Goal: Contribute content: Contribute content

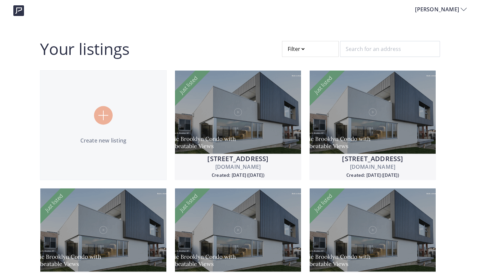
click at [97, 120] on div at bounding box center [103, 115] width 19 height 19
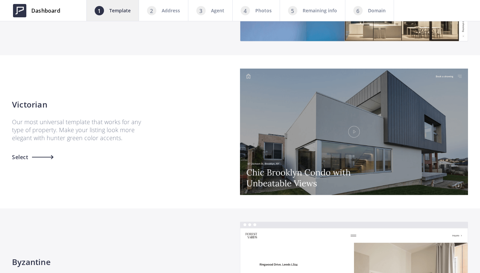
scroll to position [573, 0]
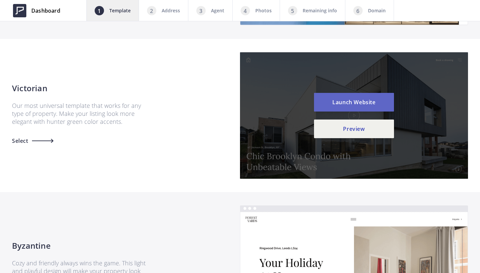
click at [360, 104] on button "Launch Website" at bounding box center [354, 102] width 80 height 19
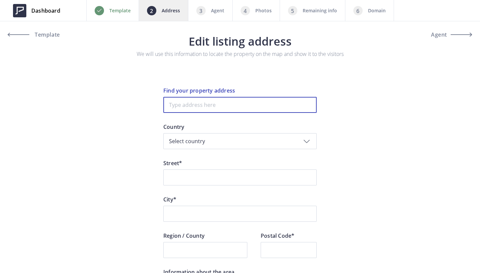
click at [189, 102] on input at bounding box center [239, 105] width 153 height 16
paste input "1005 King Street W, 414"
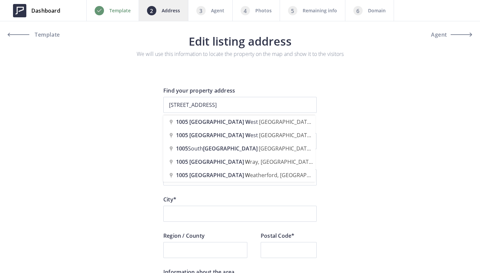
type input "1005 King Street West, Toronto, ON, Canada"
type input "King Street West 1005"
type input "Toronto"
type input "ON"
type input "M6K 3M8"
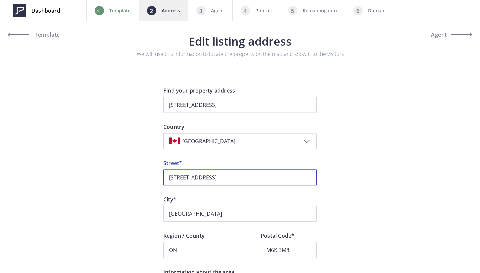
click at [246, 179] on input "1005 King Street West 1005" at bounding box center [239, 178] width 153 height 16
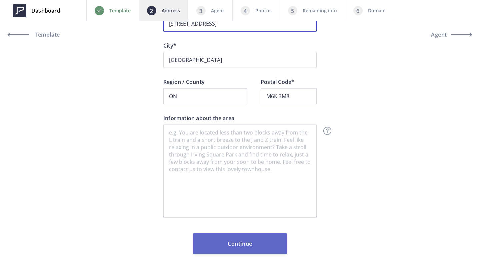
scroll to position [154, 0]
type input "1005 King Street West Unit 414"
click at [253, 247] on button "Continue" at bounding box center [239, 243] width 93 height 21
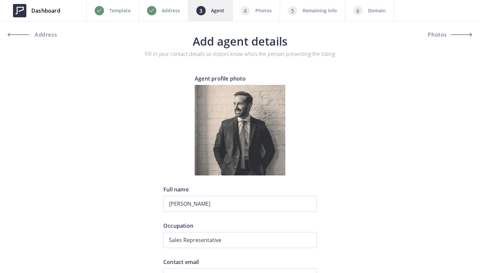
type input "+1 416-458-9252"
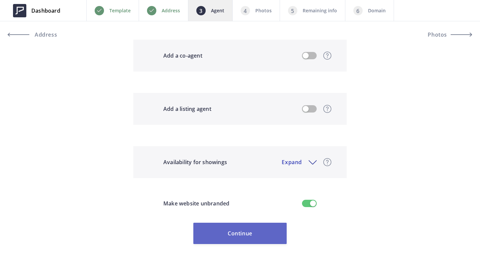
click at [245, 235] on button "Continue" at bounding box center [239, 233] width 93 height 21
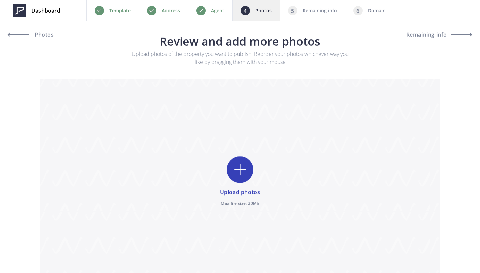
click at [244, 165] on input "file" at bounding box center [240, 181] width 400 height 205
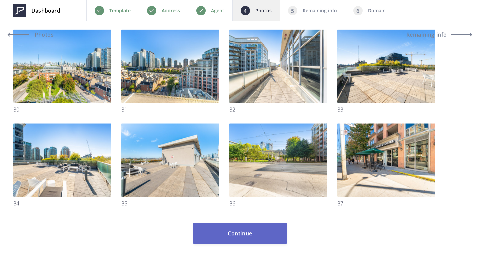
scroll to position [1472, 0]
click at [242, 231] on button "Continue" at bounding box center [239, 233] width 93 height 21
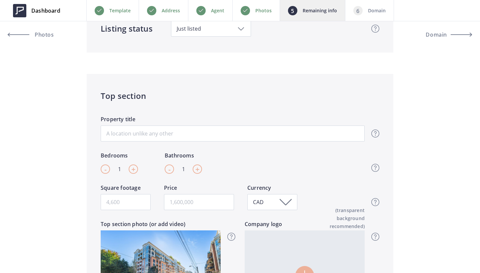
scroll to position [78, 0]
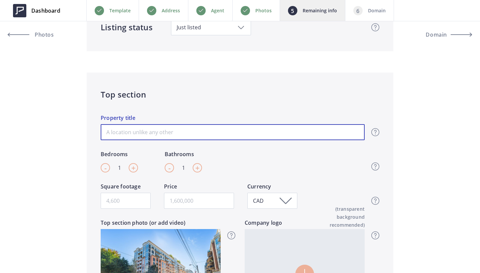
click at [190, 133] on input "Property title" at bounding box center [233, 132] width 264 height 16
paste input "Welcome To King Street West"
type input "Welcome To King Street West"
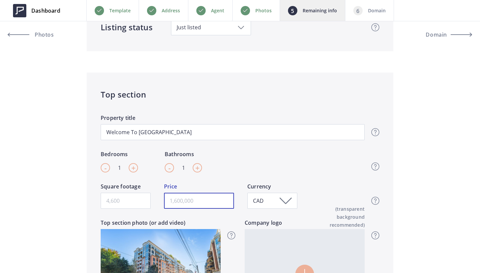
click at [185, 201] on input "text" at bounding box center [199, 201] width 70 height 16
paste input "text"
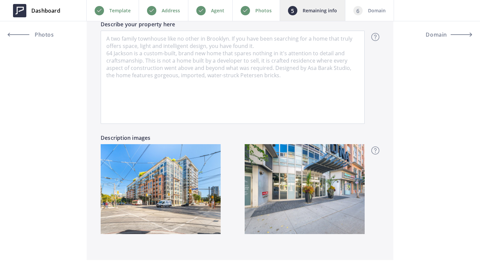
scroll to position [510, 0]
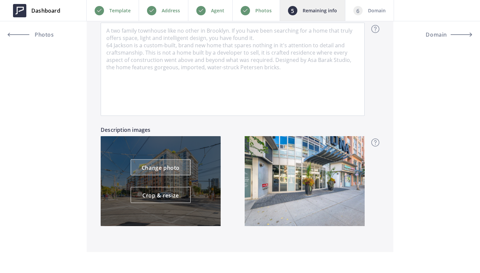
click at [167, 171] on link "Change photo" at bounding box center [161, 168] width 60 height 16
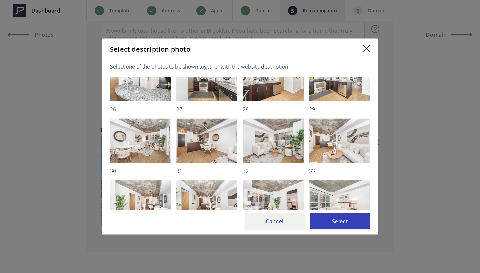
scroll to position [277, 0]
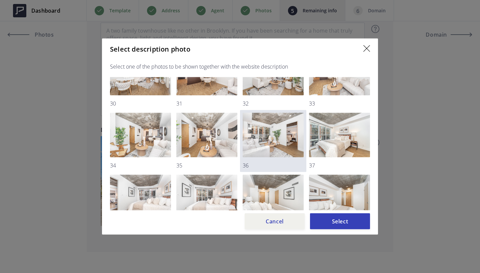
click at [280, 129] on img at bounding box center [272, 135] width 61 height 45
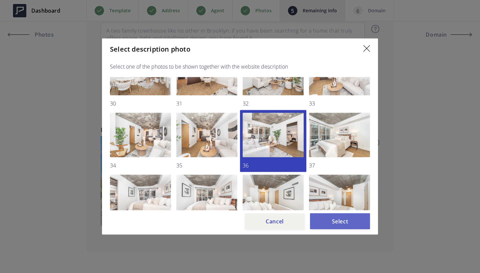
click at [347, 220] on button "Select" at bounding box center [340, 221] width 60 height 16
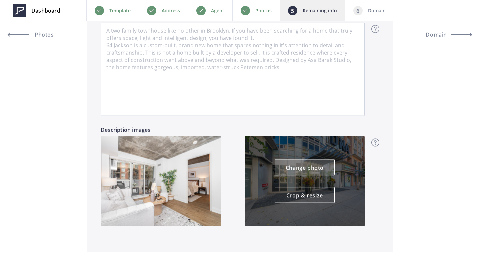
click at [311, 165] on link "Change photo" at bounding box center [304, 168] width 60 height 16
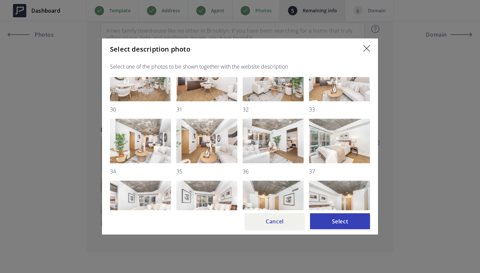
scroll to position [287, 0]
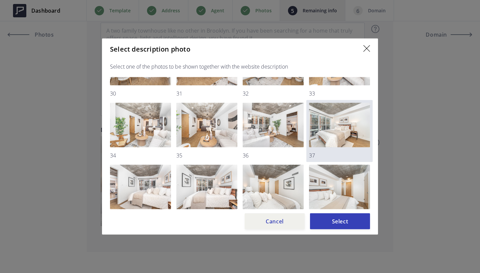
click at [338, 126] on img at bounding box center [339, 125] width 61 height 45
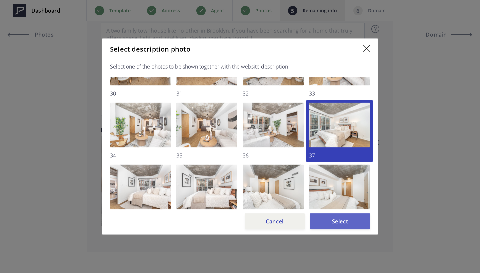
click at [336, 221] on button "Select" at bounding box center [340, 221] width 60 height 16
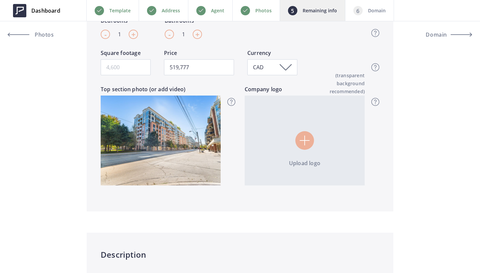
scroll to position [213, 0]
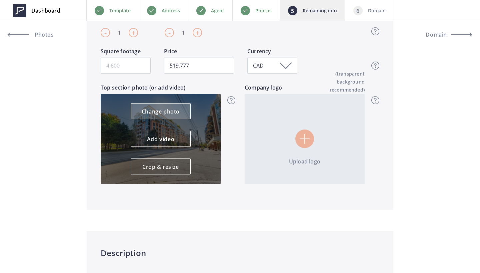
click at [160, 111] on link "Change photo" at bounding box center [161, 111] width 60 height 16
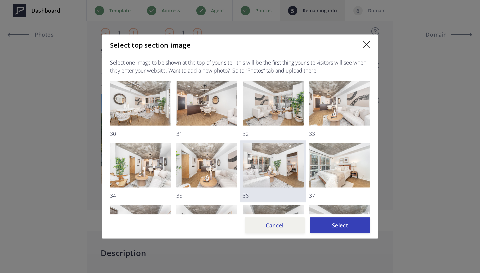
scroll to position [251, 0]
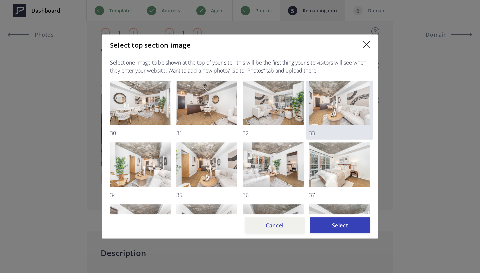
click at [333, 106] on img at bounding box center [339, 103] width 61 height 45
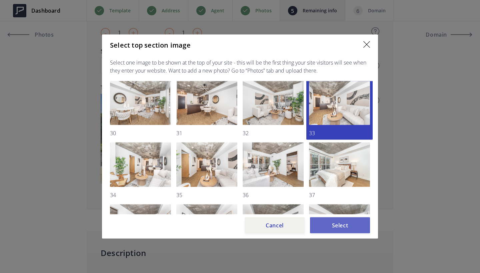
click at [344, 223] on button "Select" at bounding box center [340, 225] width 60 height 16
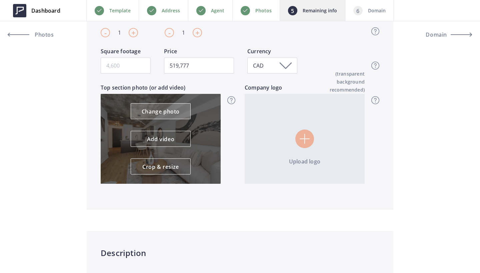
click at [165, 113] on link "Change photo" at bounding box center [161, 111] width 60 height 16
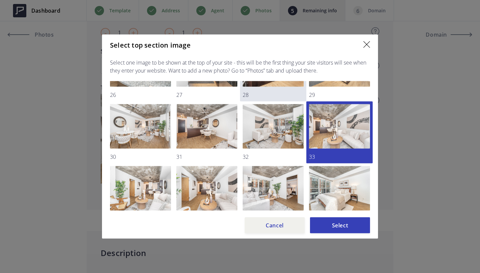
scroll to position [231, 0]
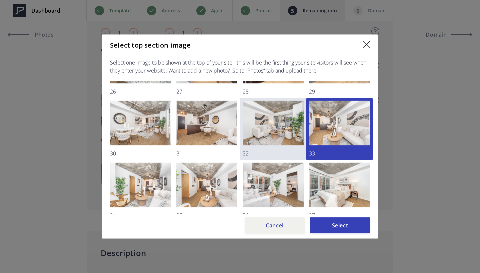
click at [284, 130] on img at bounding box center [272, 123] width 61 height 45
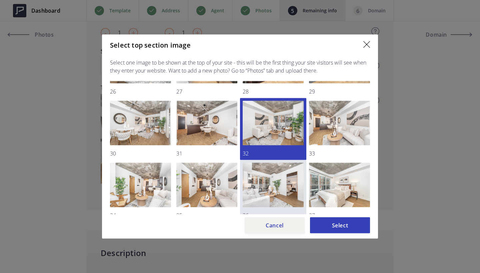
click at [284, 188] on img at bounding box center [272, 185] width 61 height 45
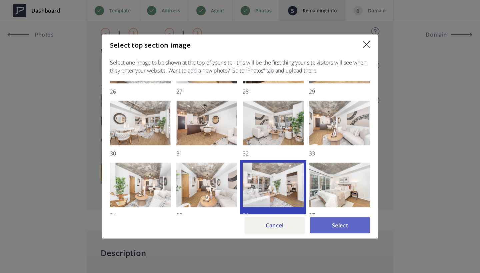
click at [346, 227] on button "Select" at bounding box center [340, 225] width 60 height 16
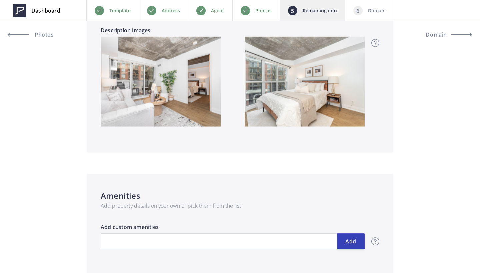
scroll to position [611, 0]
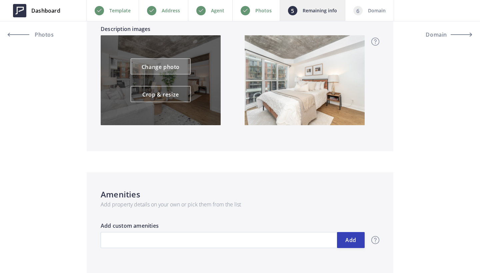
click at [177, 63] on link "Change photo" at bounding box center [161, 67] width 60 height 16
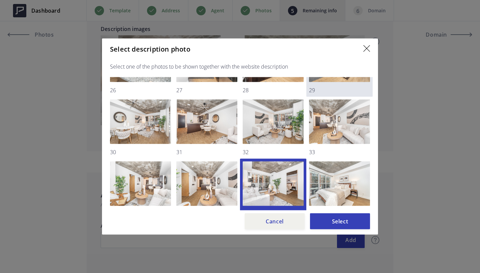
scroll to position [240, 0]
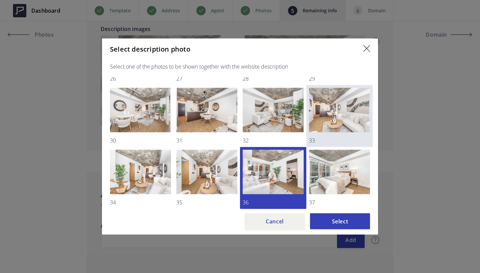
click at [332, 115] on img at bounding box center [339, 110] width 61 height 45
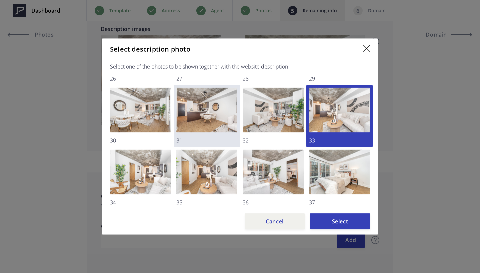
click at [206, 112] on img at bounding box center [206, 110] width 61 height 45
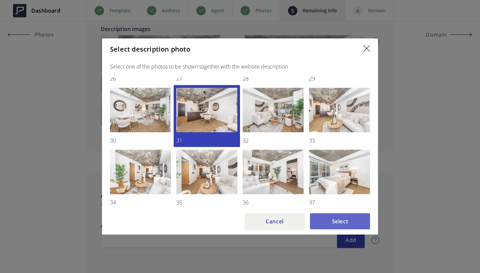
click at [352, 225] on button "Select" at bounding box center [340, 221] width 60 height 16
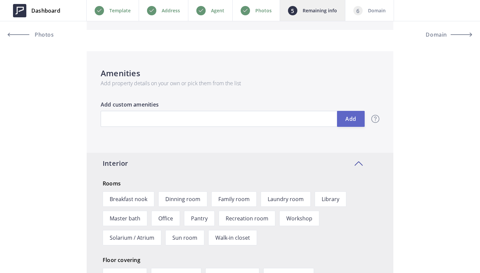
scroll to position [755, 0]
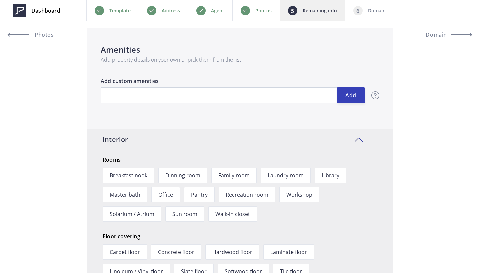
click at [244, 104] on div "Add Add custom amenities Amenities Add property features to catch visitors’ att…" at bounding box center [233, 95] width 264 height 36
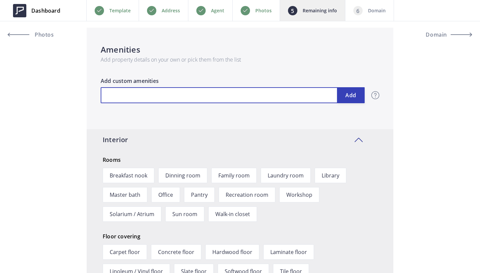
click at [241, 97] on input "text" at bounding box center [233, 95] width 264 height 16
click at [181, 96] on input "text" at bounding box center [233, 95] width 264 height 16
paste input "ooftop Terrace With BBQs And Stunning Skyline Views, A Fully Equipped Fitness S…"
type input "519,777"
type input "ooftop Terrace With BBQs And Stunning Skyline Views, A Fully Equipped Fitness S…"
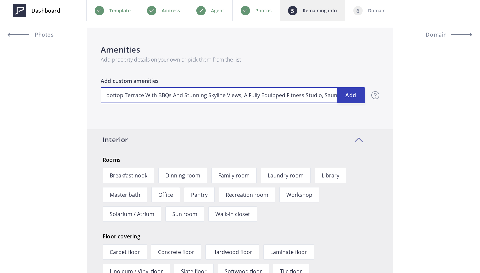
drag, startPoint x: 116, startPoint y: 96, endPoint x: 421, endPoint y: 104, distance: 304.9
click at [421, 104] on div "Listing status Just listed Hide status Just listed Active Price reduced Pending…" at bounding box center [240, 161] width 480 height 1671
type input "519,777"
type input "ooftop Terrace With BBQs And Stunning Skyline Views, A Fully Equipped Fitness S…"
type input "519,777"
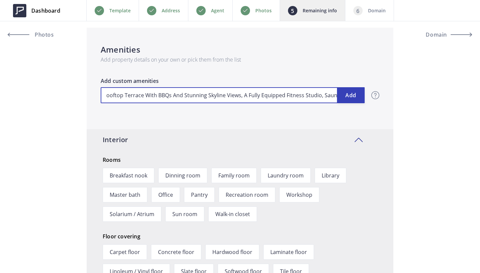
type input "ooftop Terrace With BBQs And Stunning Skyline Views, A Fully Equipped Fitness S…"
type input "519,777"
type input "ooftop Terrace With BBQs And Stunning Skyline Views, A Fully Equipped Fitness S…"
type input "519,777"
type input "ooftop Terrace With BBQs And Stunning Skyline Views, A Fully Equipped Fitness S…"
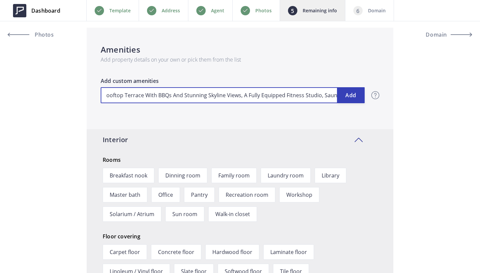
type input "519,777"
type input "ooftop Terrace With BBQs And Stunning Skyline Views, A Fully Equipped Fitness S…"
type input "519,777"
type input "ooftop Terrace With BBQs And Stunning Skyline Views, A Fully Equipped Fitness S…"
type input "519,777"
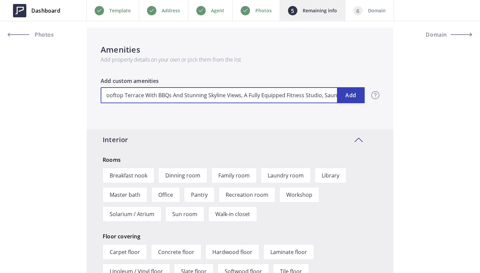
type input "ooftop Terrace With BBQs And Stunning Skyline Views, A Fully Equipped Fitness S…"
type input "519,777"
type input "ooftop Terrace With BBQs And Stunning Skyline Views, A Fully Equipped Fitness S…"
type input "519,777"
type input "ooftop Terrace With BBQs And Stunning Skyline Views, A Fully Equipped Fitness S…"
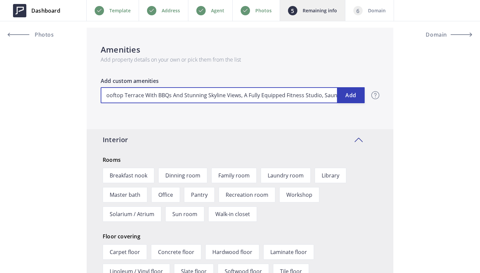
type input "519,777"
type input "ooftop Terrace With BBQs And Stunning Skyline Views, A Fully Equipped Fitness S…"
type input "519,777"
type input "ooftop Terrace With BBQs And Stunning Skyline Views, A Fully Equipped Fitness S…"
type input "519,777"
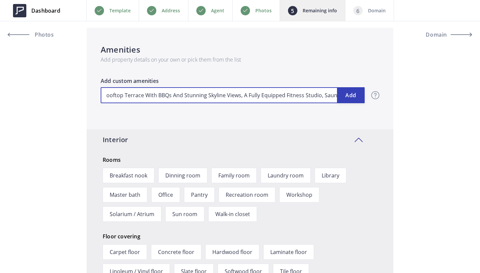
type input "ooftop Terrace With BBQs And Stunning Skyline Views, A Fully Equipped Fitness S…"
type input "519,777"
type input "ooftop Terrace With BBQs And Stunning Skyline Views, A Fully Equipped Fitness S…"
type input "519,777"
type input "ooftop Terrace With BBQs And Stunning Skyline Views, A Fully Equipped Fitness S…"
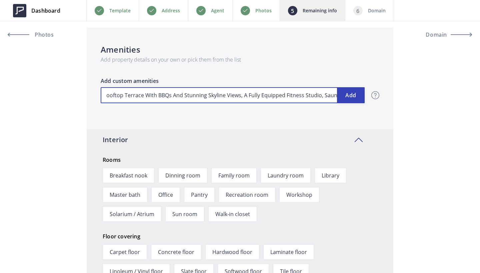
type input "519,777"
type input "ooftop Terrace With BBQs And Stunning Skyline Views, A Fully Equipped Fitness S…"
type input "519,777"
type input "ooftop Terrace With BBQs And Stunning Skyline Views, A Fully Equipped Fitness S…"
type input "519,777"
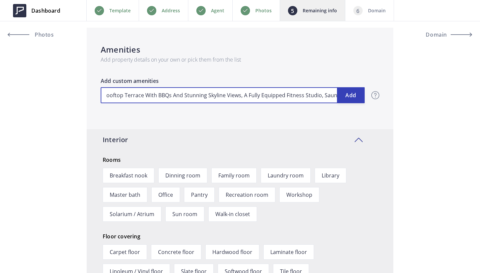
type input "ooftop Terrace With BBQs And Stunning Skyline Views, A Fully Equipped Fitness S…"
type input "519,777"
type input "ooftop Terrace With BBQs And Stunning Skyline Views, A Fully Equipped Fitness S…"
type input "519,777"
type input "ooftop Terrace With BBQs And Stunning Skyline Views, A Fully Equipped Fitness S…"
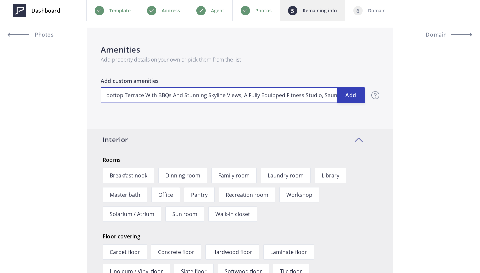
type input "519,777"
type input "ooftop Terrace With BBQs And Stunning Skyline Views, A Fully Equipped Fitness S…"
type input "519,777"
type input "ooftop Terrace With BBQs And Stunning Skyline Views, A Fully Equipped Fitness S…"
type input "519,777"
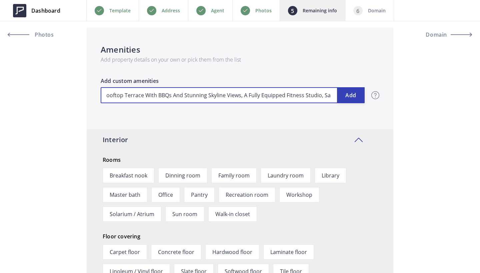
type input "ooftop Terrace With BBQs And Stunning Skyline Views, A Fully Equipped Fitness S…"
type input "519,777"
type input "ooftop Terrace With BBQs And Stunning Skyline Views, A Fully Equipped Fitness S…"
type input "519,777"
type input "ooftop Terrace With BBQs And Stunning Skyline Views, A Fully Equipped Fitness S…"
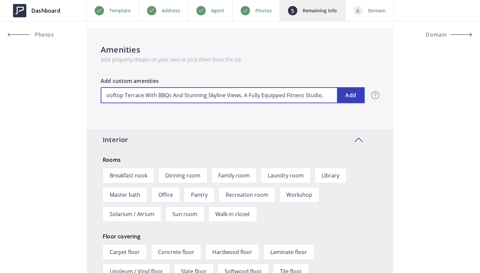
type input "519,777"
type input "ooftop Terrace With BBQs And Stunning Skyline Views, A Fully Equipped Fitness S…"
type input "519,777"
type input "ooftop Terrace With BBQs And Stunning Skyline Views, A Fully Equipped Fitness S…"
type input "519,777"
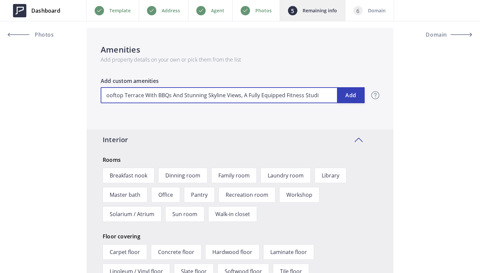
type input "ooftop Terrace With BBQs And Stunning Skyline Views, A Fully Equipped Fitness S…"
type input "519,777"
type input "ooftop Terrace With BBQs And Stunning Skyline Views, A Fully Equipped Fitness S…"
type input "519,777"
type input "ooftop Terrace With BBQs And Stunning Skyline Views, A Fully Equipped Fitness St"
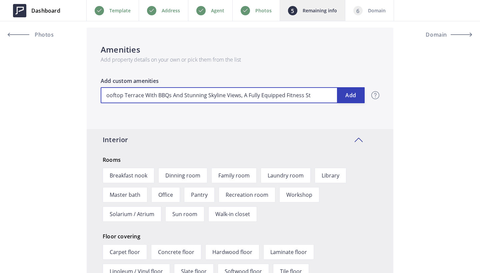
type input "519,777"
type input "ooftop Terrace With BBQs And Stunning Skyline Views, A Fully Equipped Fitness S"
type input "519,777"
type input "ooftop Terrace With BBQs And Stunning Skyline Views, A Fully Equipped Fitness"
type input "519,777"
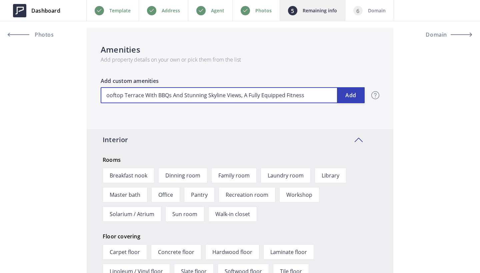
type input "ooftop Terrace With BBQs And Stunning Skyline Views, A Fully Equipped Fitness"
type input "519,777"
type input "ooftop Terrace With BBQs And Stunning Skyline Views, A Fully Equipped Fitnes"
type input "519,777"
type input "ooftop Terrace With BBQs And Stunning Skyline Views, A Fully Equipped Fitne"
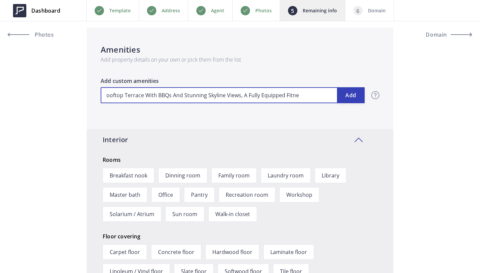
type input "519,777"
type input "ooftop Terrace With BBQs And Stunning Skyline Views, A Fully Equipped Fitn"
click at [107, 95] on input "ooftop Terrace With BBQs And Stunning Skyline Views, A Fully Equipped Fitn" at bounding box center [233, 95] width 264 height 16
type input "519,777"
type input "Rooftop Terrace With BBQs And Stunning Skyline Views, A Fully Equipped Fitn"
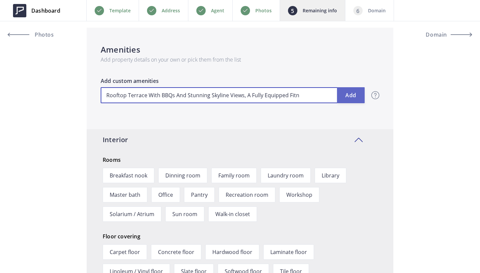
drag, startPoint x: 243, startPoint y: 96, endPoint x: 339, endPoint y: 96, distance: 95.6
click at [339, 96] on div "Rooftop Terrace With BBQs And Stunning Skyline Views, A Fully Equipped Fitn Add" at bounding box center [233, 95] width 264 height 16
type input "519,777"
type input "Rooftop Terrace With BBQs And Stunning Skyline Views"
drag, startPoint x: 175, startPoint y: 96, endPoint x: 302, endPoint y: 95, distance: 127.2
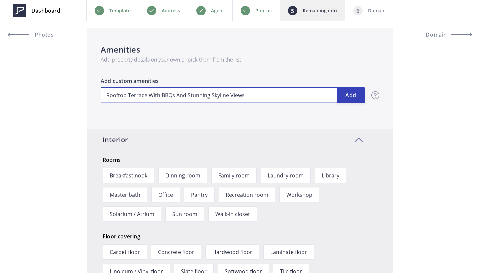
click at [302, 95] on input "Rooftop Terrace With BBQs And Stunning Skyline Views" at bounding box center [233, 95] width 264 height 16
type input "519,777"
type input "Rooftop Terrace With BBQs"
type input "519,777"
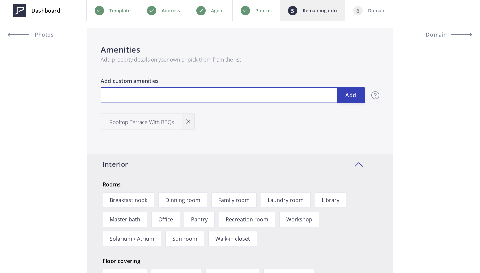
type input "519,777"
type input "C"
type input "519,777"
type input "Co"
type input "519,777"
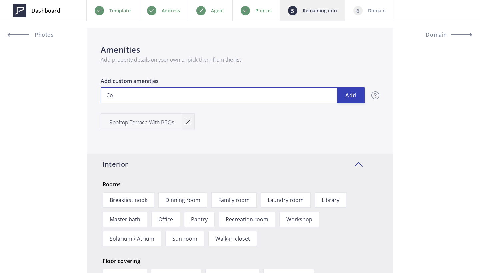
type input "Con"
type input "519,777"
type input "Conc"
type input "519,777"
type input "Conci"
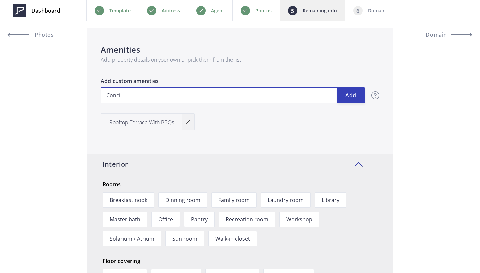
type input "519,777"
type input "Concie"
type input "519,777"
type input "Concier"
type input "519,777"
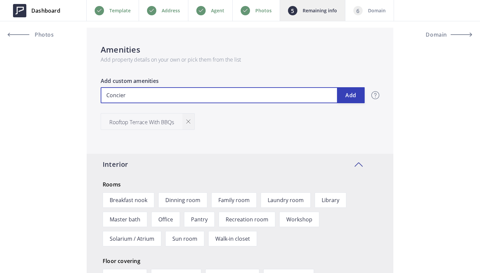
type input "Concierg"
type input "519,777"
type input "Concierge"
type input "519,777"
type input "Concierge"
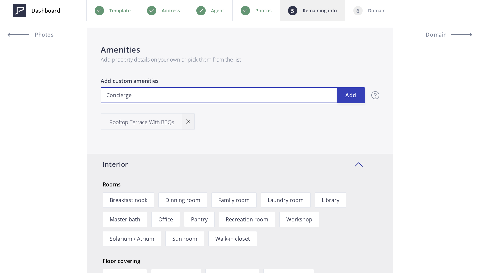
type input "519,777"
type input "S"
type input "519,777"
type input "Su"
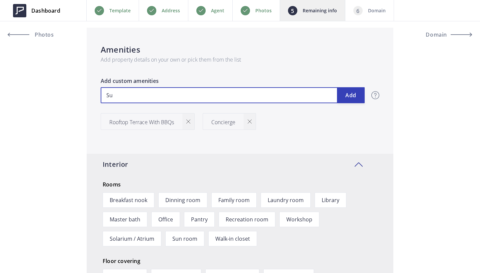
type input "519,777"
type input "Sua"
type input "519,777"
type input "Suan"
type input "519,777"
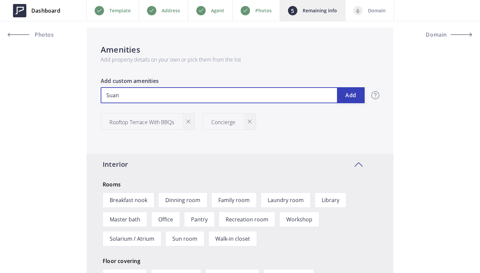
type input "Suana"
type input "519,777"
type input "Suana"
type input "519,777"
type input "Suana"
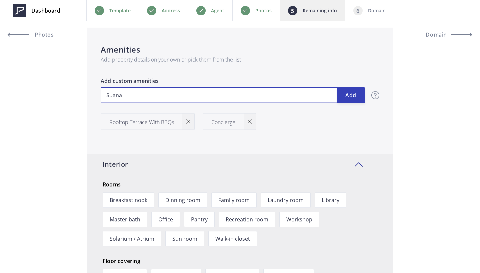
type input "519,777"
type input "Suan"
type input "519,777"
type input "Sua"
type input "519,777"
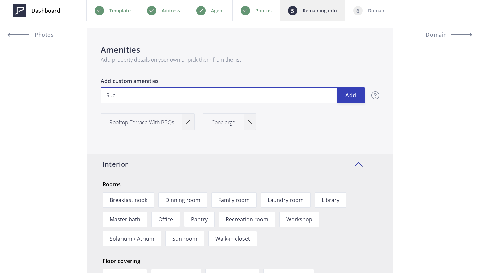
type input "Su"
type input "519,777"
type input "S"
type input "519,777"
type input "Sa"
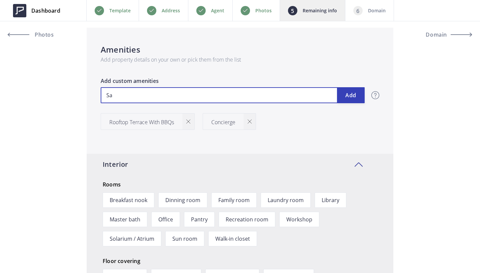
type input "519,777"
type input "Sau"
type input "519,777"
type input "Saun"
type input "519,777"
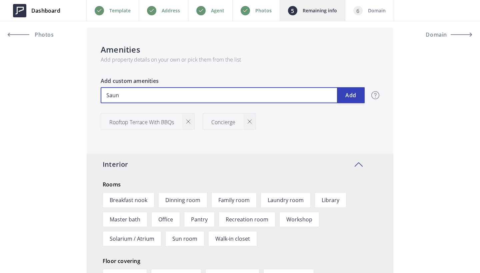
type input "Sauna"
type input "519,777"
type input "Sauna"
type input "519,777"
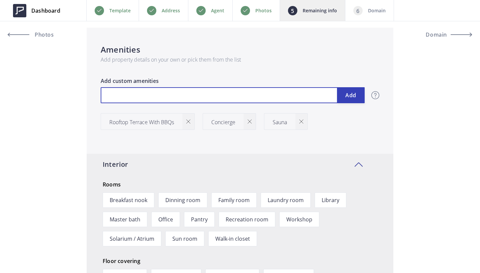
type input "P"
type input "519,777"
type input "Pa"
type input "519,777"
type input "Par"
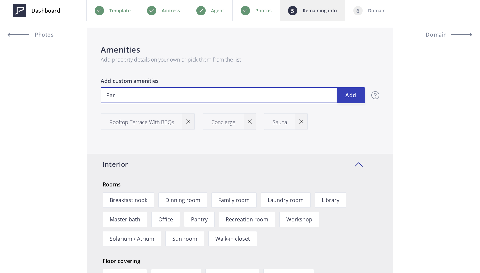
type input "519,777"
type input "Part"
type input "519,777"
type input "Party"
type input "519,777"
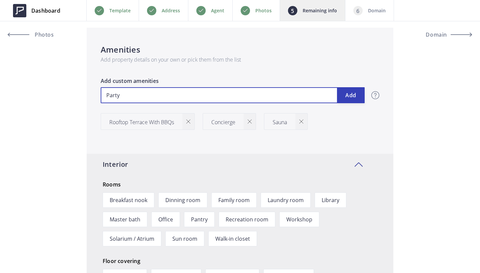
type input "Party"
type input "519,777"
type input "Party t"
type input "519,777"
type input "Party"
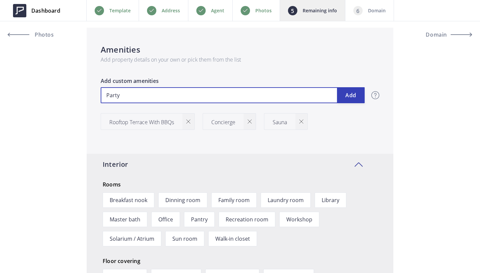
type input "519,777"
type input "Party R"
type input "519,777"
type input "Party Ri"
type input "519,777"
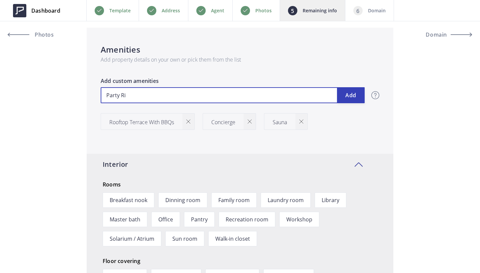
type input "Party Rio"
type input "519,777"
type input "Party Rioo"
type input "519,777"
type input "Party Rio"
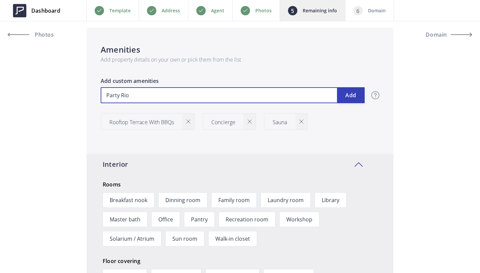
type input "519,777"
type input "Party Ri"
type input "519,777"
type input "Party R"
type input "519,777"
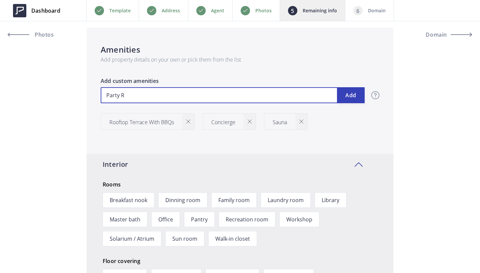
type input "Party Ro"
type input "519,777"
type input "Party Roo"
type input "519,777"
type input "Party Room"
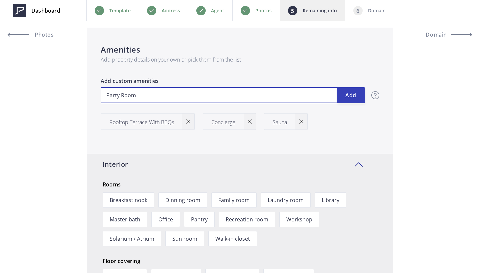
type input "519,777"
type input "Party Room"
type input "519,777"
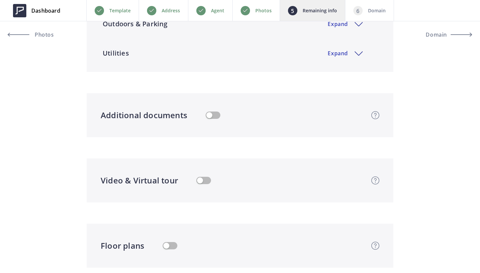
scroll to position [1192, 0]
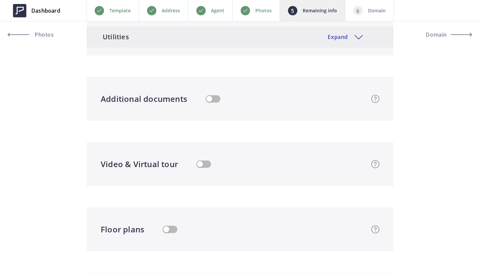
click at [209, 34] on div "Utilities Expand" at bounding box center [240, 36] width 306 height 21
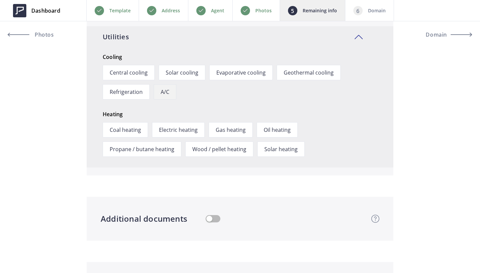
click at [162, 93] on span "A/C" at bounding box center [165, 91] width 23 height 15
click at [229, 129] on span "Gas heating" at bounding box center [231, 129] width 44 height 15
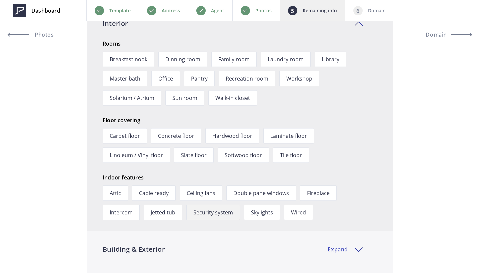
scroll to position [902, 0]
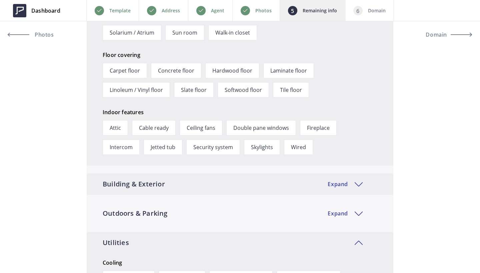
click at [190, 180] on div "Building & Exterior Expand" at bounding box center [240, 184] width 306 height 21
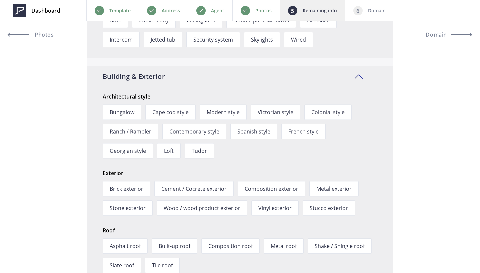
scroll to position [1119, 0]
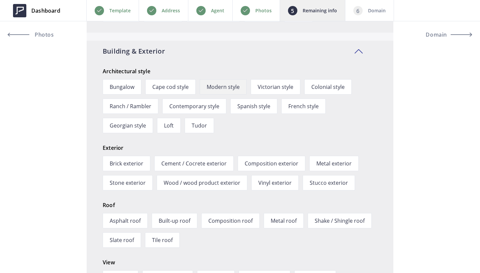
click at [214, 85] on span "Modern style" at bounding box center [223, 86] width 47 height 15
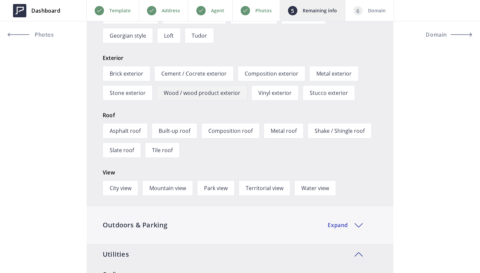
scroll to position [1229, 0]
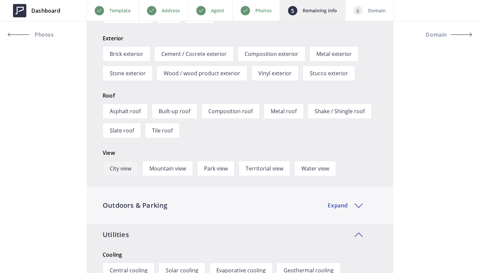
click at [125, 172] on span "City view" at bounding box center [121, 168] width 36 height 15
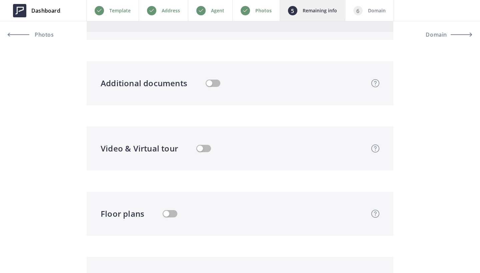
scroll to position [1581, 0]
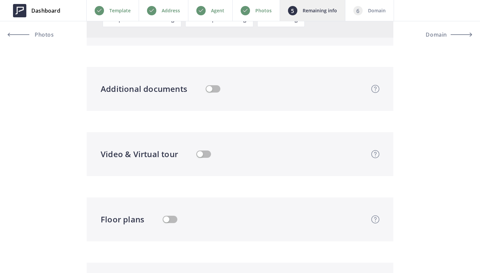
click at [201, 157] on button "button" at bounding box center [203, 154] width 15 height 7
type input "519,777"
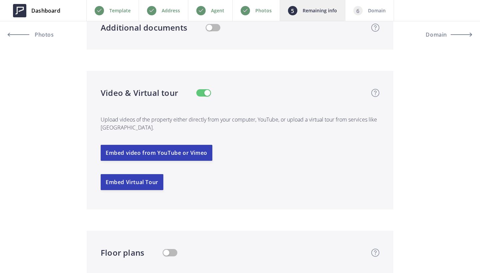
scroll to position [1653, 0]
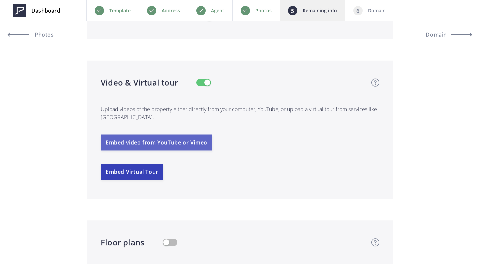
click at [163, 142] on button "Embed video from YouTube or Vimeo" at bounding box center [157, 143] width 112 height 16
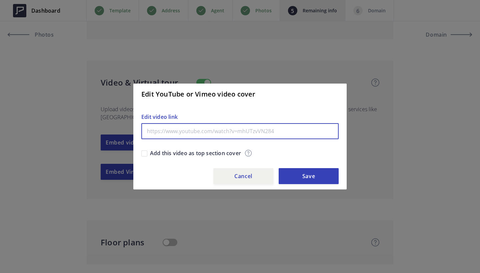
click at [178, 127] on input "text" at bounding box center [239, 131] width 197 height 16
paste input "https://mediatours.ca/property/1005-king-street-west-414-toronto/"
type input "https://mediatours.ca/property/1005-king-street-west-414-toronto/"
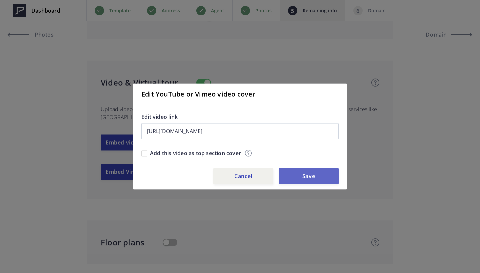
click at [294, 180] on button "Save" at bounding box center [308, 176] width 60 height 16
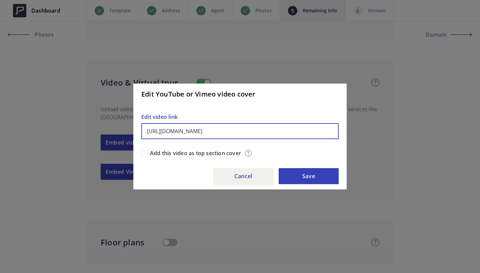
drag, startPoint x: 322, startPoint y: 131, endPoint x: 5, endPoint y: 131, distance: 316.7
click at [5, 131] on div "Edit YouTube or Vimeo video cover https://mediatours.ca/property/1005-king-stre…" at bounding box center [240, 136] width 480 height 273
paste input "https://www.youtube.com/watch?v=5Ok-iD1VYh8&t=1s"
type input "https://www.youtube.com/watch?v=5Ok-iD1VYh8&t=1s"
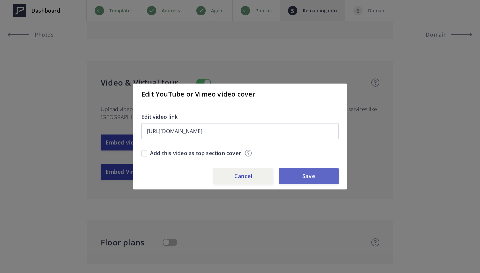
click at [298, 171] on button "Save" at bounding box center [308, 176] width 60 height 16
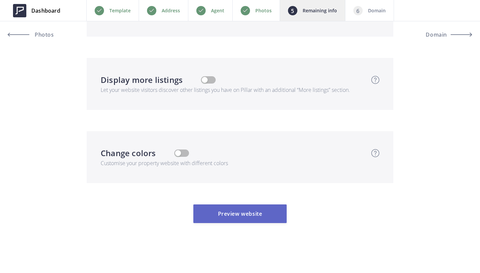
scroll to position [2260, 0]
click at [240, 213] on button "Preview website" at bounding box center [239, 214] width 93 height 19
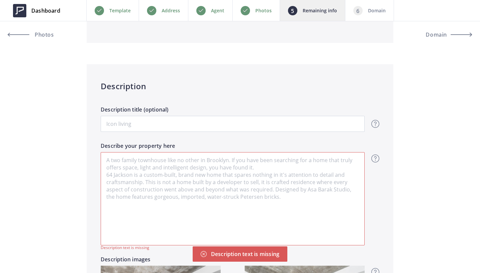
scroll to position [384, 0]
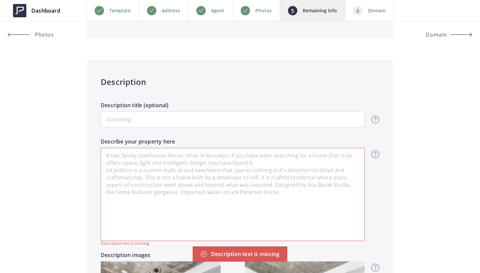
click at [209, 174] on textarea "Describe your property here" at bounding box center [233, 194] width 264 height 93
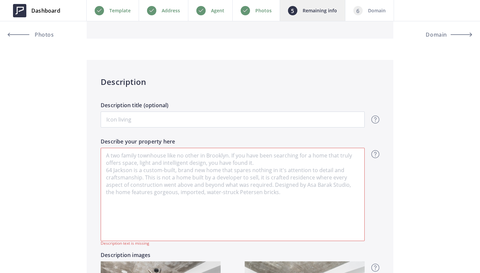
paste textarea "Welcome To King Street West. Spacious, Open Concept Suite Filled With Natural S…"
type input "519,777"
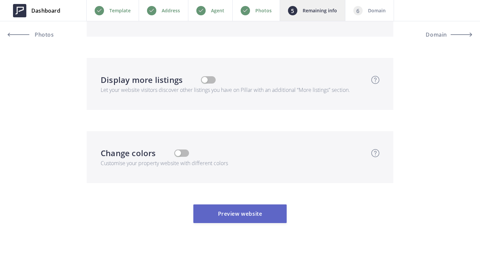
type textarea "Welcome To King Street West. Spacious, Open Concept Suite Filled With Natural S…"
click at [245, 214] on button "Preview website" at bounding box center [239, 214] width 93 height 19
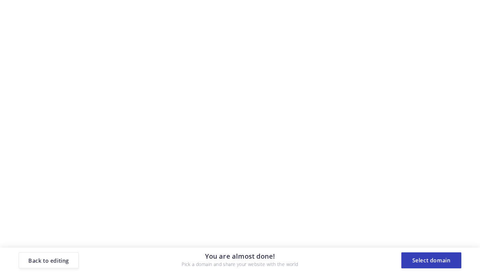
scroll to position [0, 0]
click at [423, 258] on button "Select domain" at bounding box center [431, 260] width 60 height 16
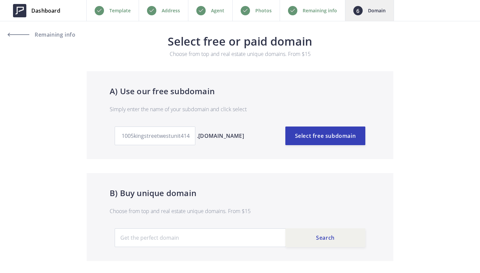
click at [326, 154] on div "A) Use our free subdomain Simply enter the name of your subdomain and click sel…" at bounding box center [240, 115] width 306 height 88
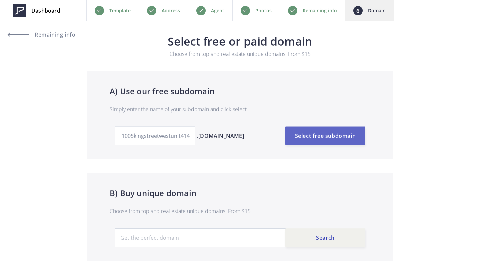
click at [325, 137] on button "Select free subdomain" at bounding box center [325, 136] width 80 height 19
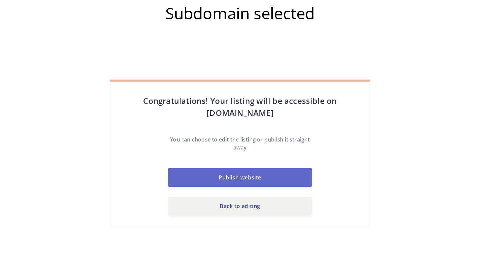
click at [231, 169] on button "Publish website" at bounding box center [239, 177] width 143 height 19
click at [232, 179] on button "Publish website" at bounding box center [239, 177] width 143 height 19
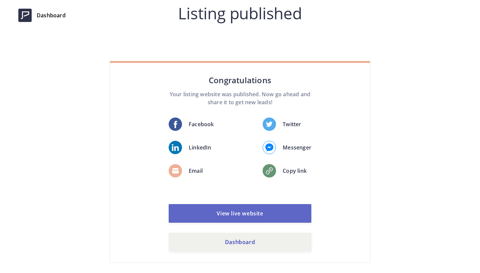
click at [245, 215] on link "View live website" at bounding box center [240, 213] width 143 height 19
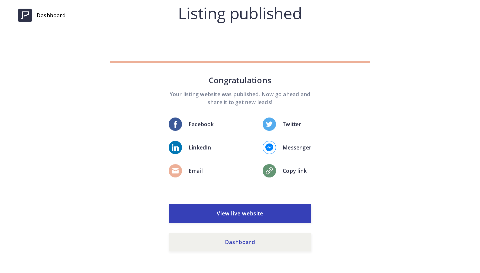
click at [50, 4] on div "Dashboard Listing published Congratulations Your listing website was published.…" at bounding box center [240, 136] width 480 height 273
click at [51, 15] on span "Dashboard" at bounding box center [51, 15] width 29 height 8
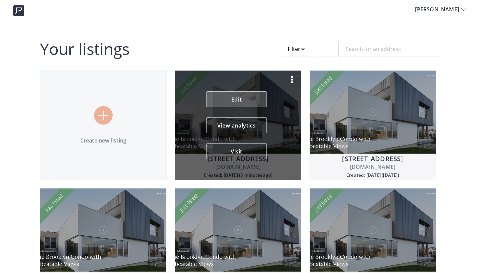
click at [243, 97] on link "Edit" at bounding box center [237, 99] width 60 height 16
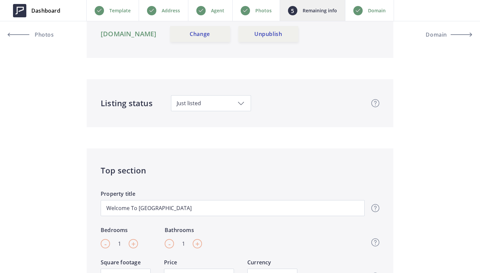
scroll to position [234, 0]
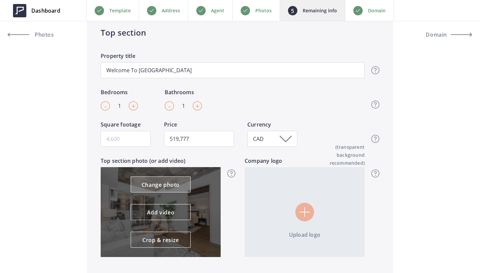
click at [165, 183] on link "Change photo" at bounding box center [161, 185] width 60 height 16
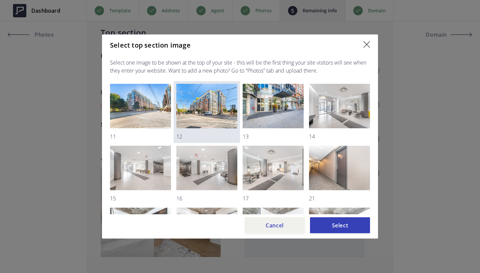
click at [212, 119] on img at bounding box center [206, 106] width 61 height 45
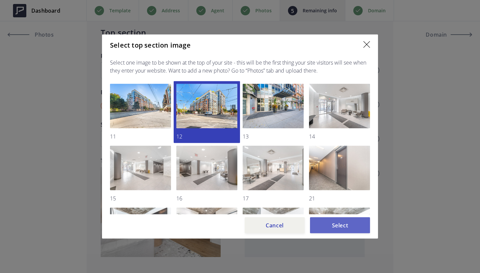
click at [352, 222] on button "Select" at bounding box center [340, 225] width 60 height 16
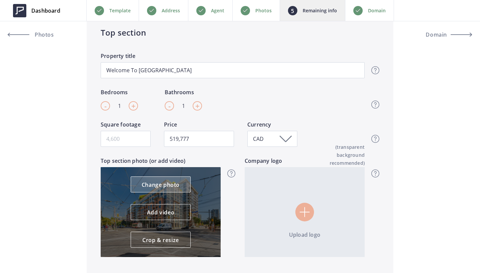
click at [170, 189] on link "Change photo" at bounding box center [161, 185] width 60 height 16
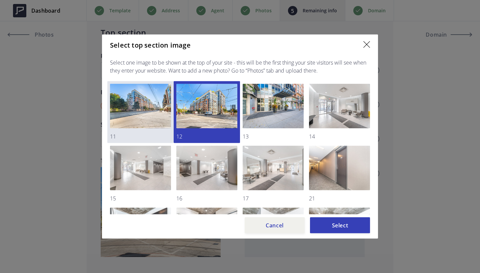
click at [152, 116] on img at bounding box center [140, 106] width 61 height 45
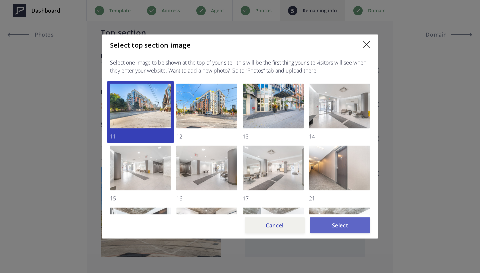
click at [353, 229] on button "Select" at bounding box center [340, 225] width 60 height 16
type input "519,777"
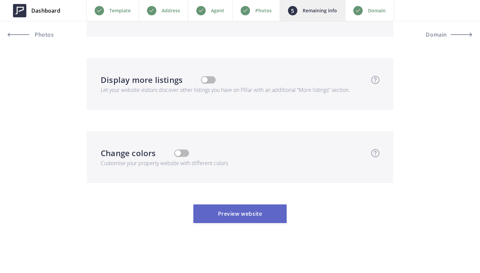
scroll to position [2000, 0]
click at [264, 218] on button "Preview website" at bounding box center [239, 214] width 93 height 19
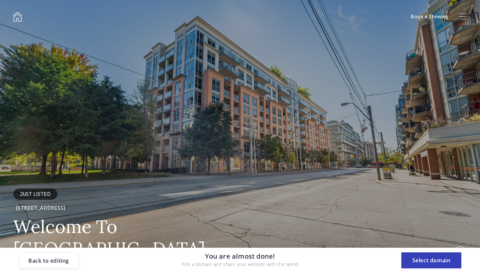
scroll to position [0, 0]
click at [430, 253] on button "Select domain" at bounding box center [431, 260] width 60 height 16
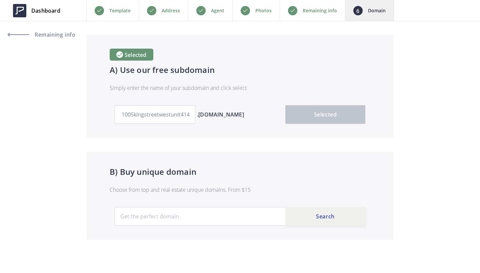
scroll to position [37, 0]
